Goal: Transaction & Acquisition: Book appointment/travel/reservation

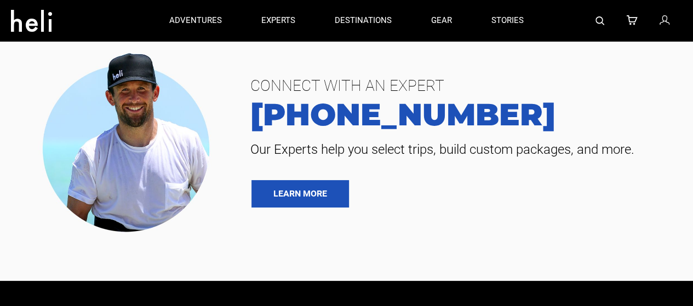
type input "Heli Skiing"
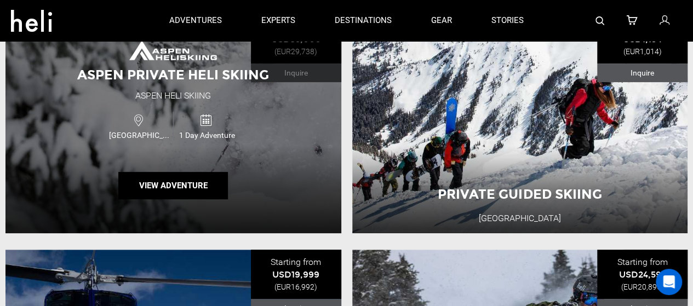
scroll to position [167, 0]
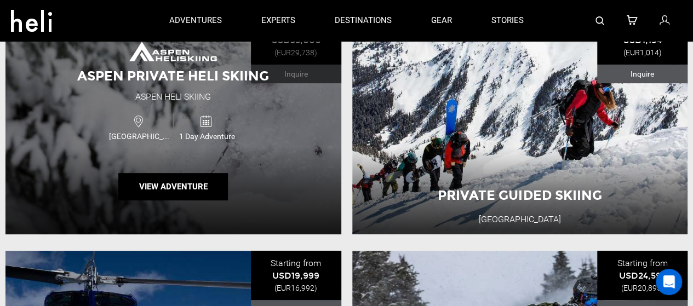
click at [276, 139] on div "Aspen Private Heli Skiing Aspen Heli Skiing [GEOGRAPHIC_DATA] 1 Day Adventure V…" at bounding box center [173, 124] width 336 height 219
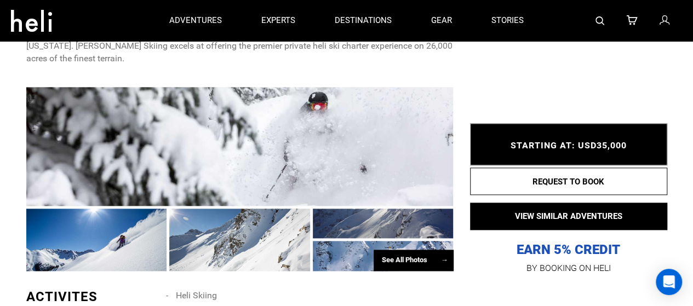
scroll to position [570, 0]
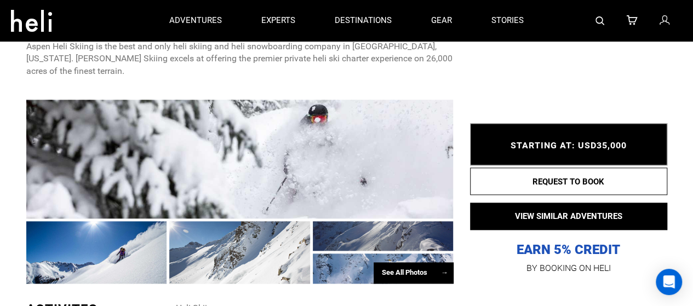
type input "Heli Skiing"
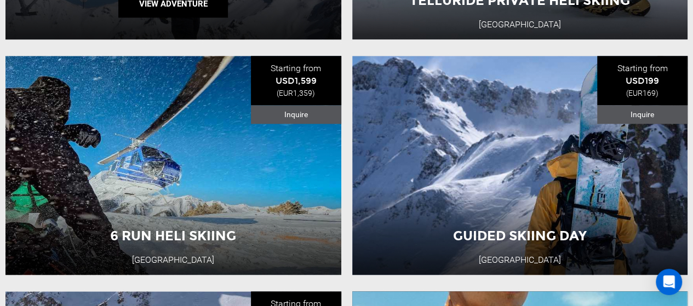
scroll to position [600, 0]
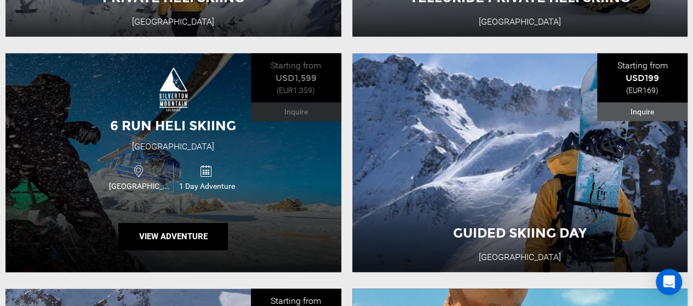
click at [326, 186] on div "6 Run Heli Skiing [GEOGRAPHIC_DATA] [GEOGRAPHIC_DATA] 1 Day Adventure View Adve…" at bounding box center [173, 162] width 336 height 219
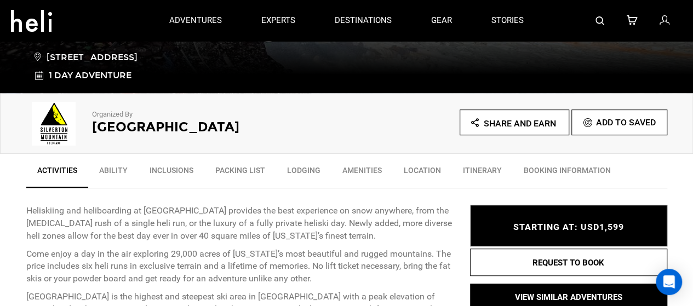
scroll to position [275, 0]
